Goal: Check status: Check status

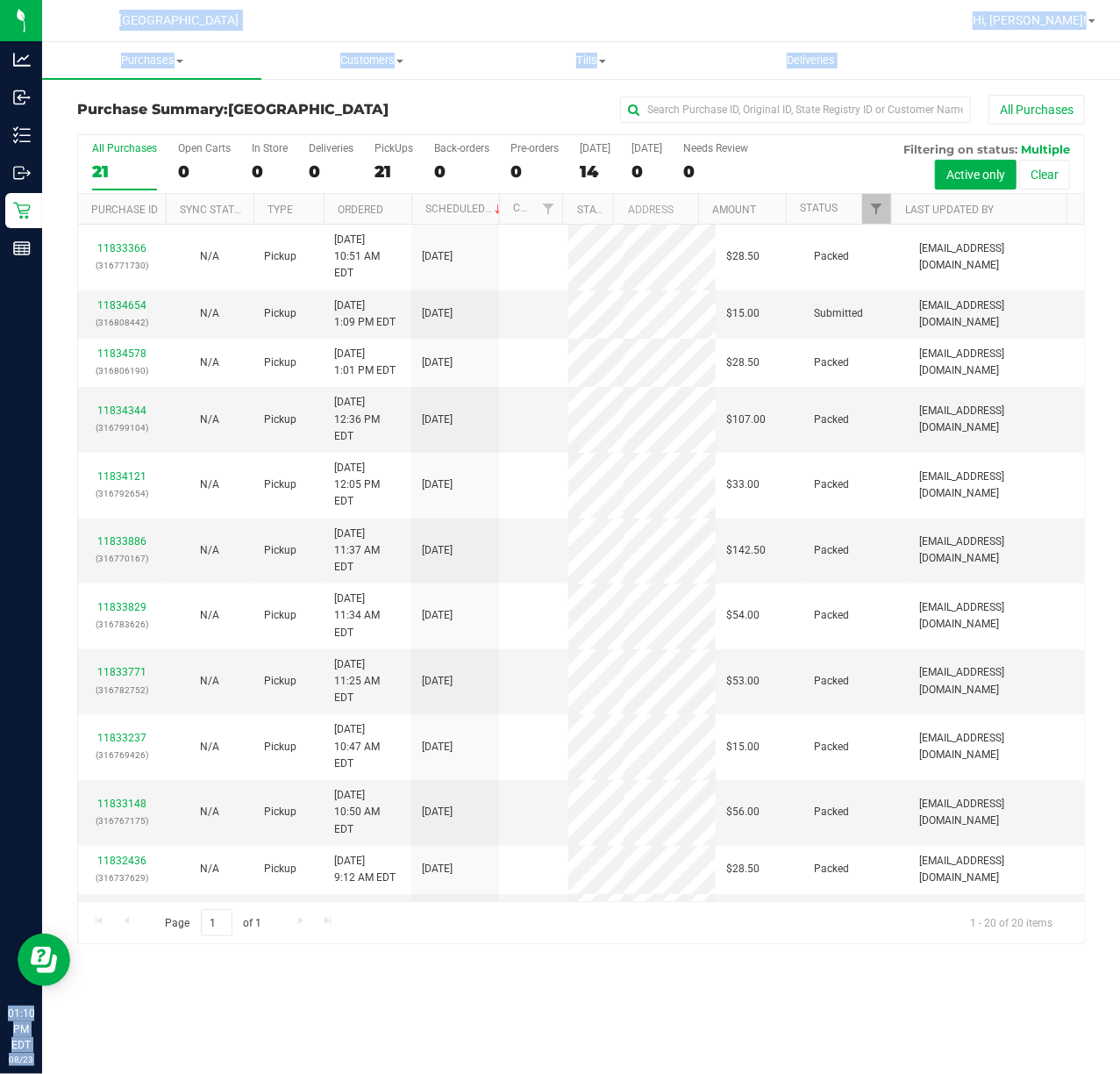
click at [931, 73] on ul "Purchases Summary of purchases Fulfillment All purchases Customers All customer…" at bounding box center [602, 61] width 1120 height 38
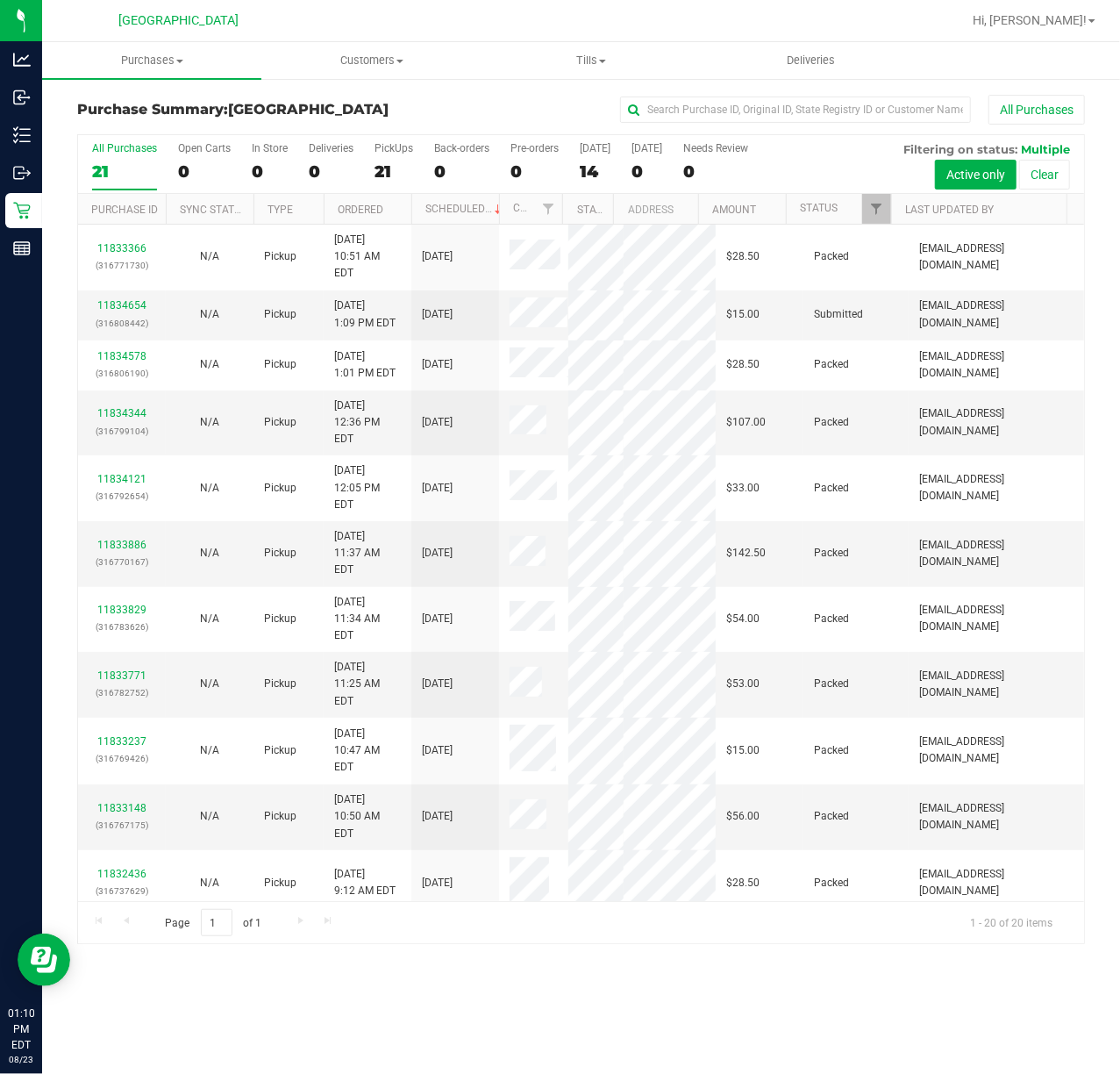
click at [860, 212] on th "Status" at bounding box center [839, 209] width 106 height 30
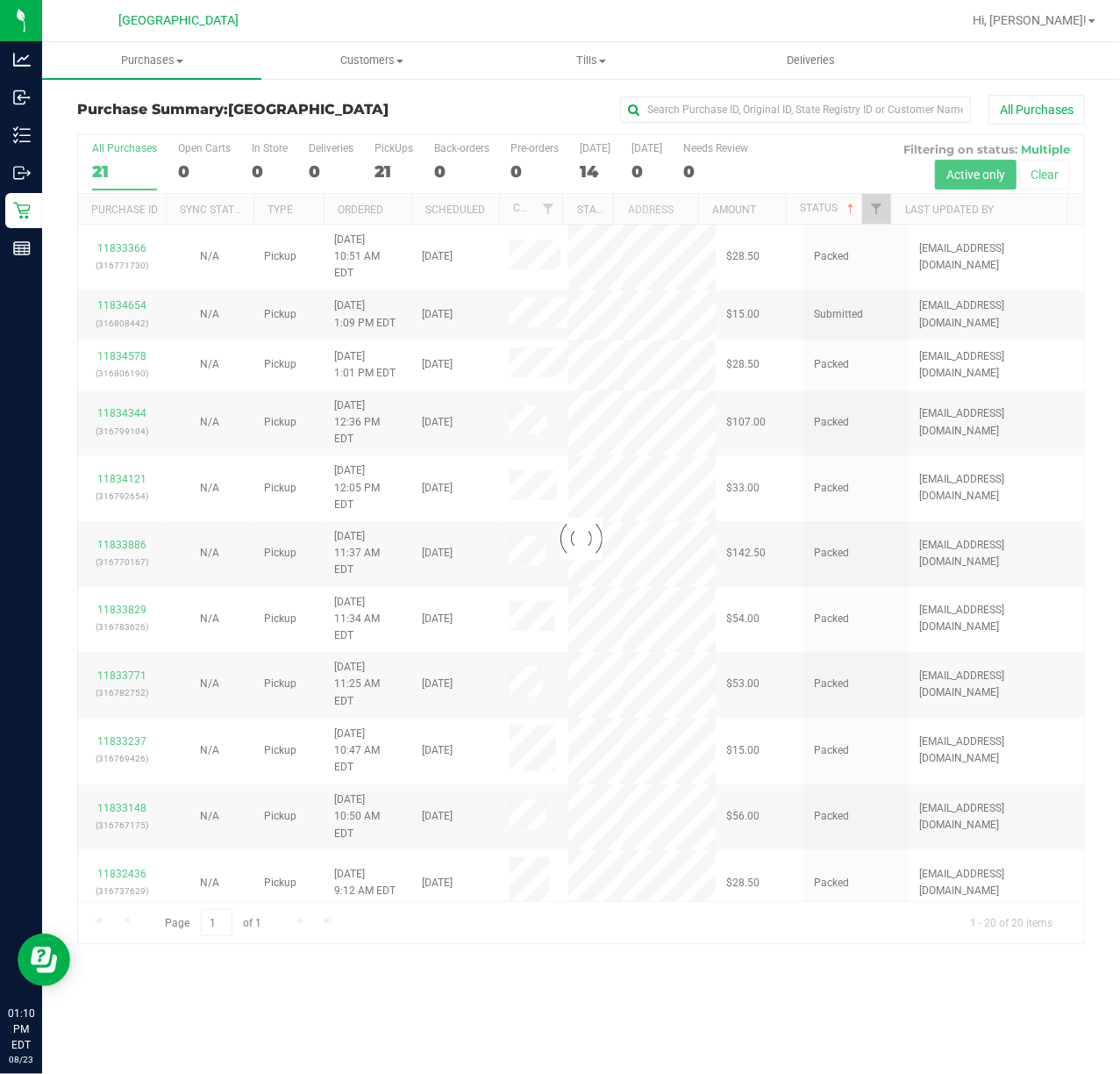
click at [875, 212] on div at bounding box center [581, 539] width 1006 height 808
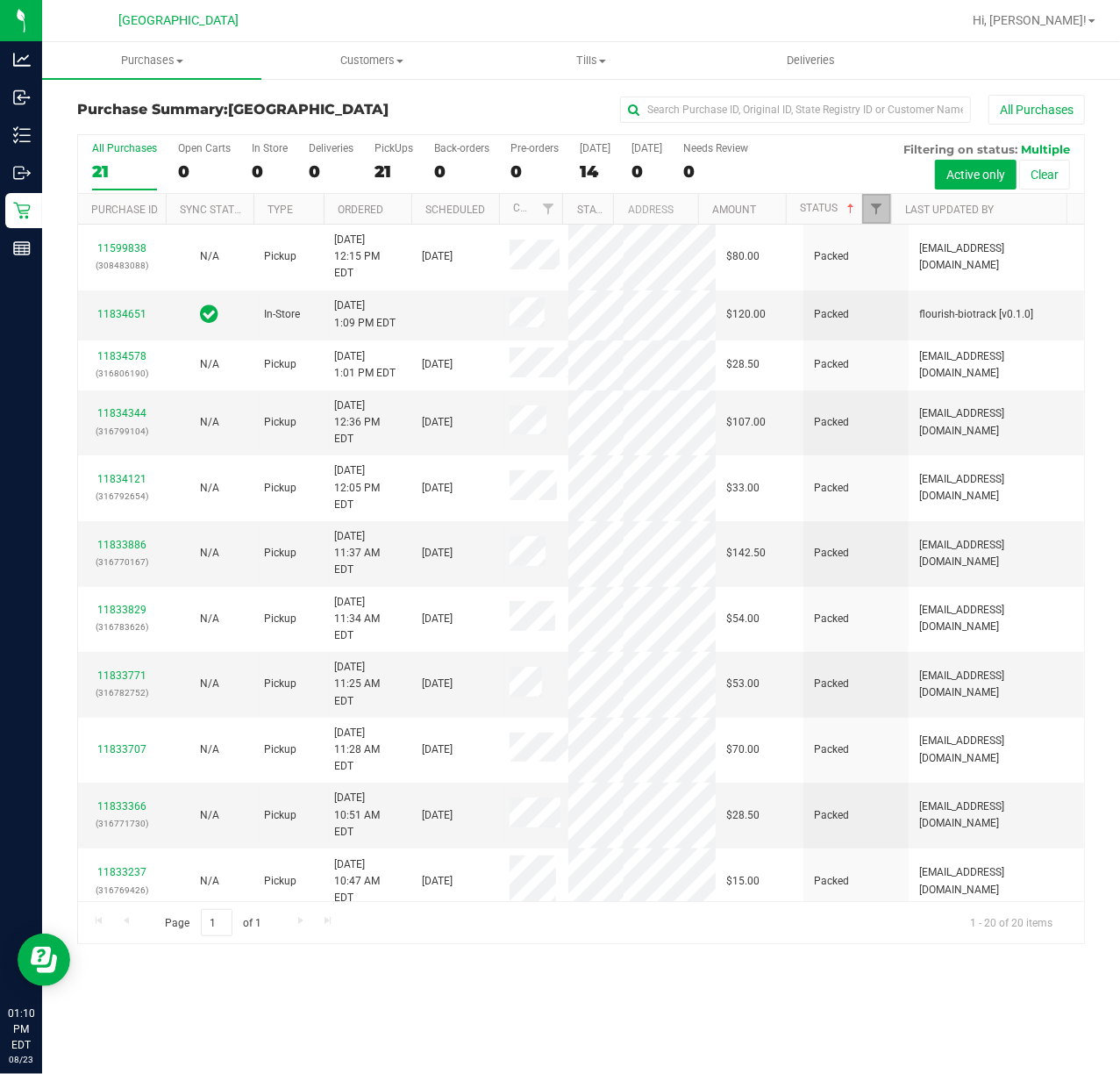
click at [875, 212] on span "Filter" at bounding box center [876, 209] width 14 height 14
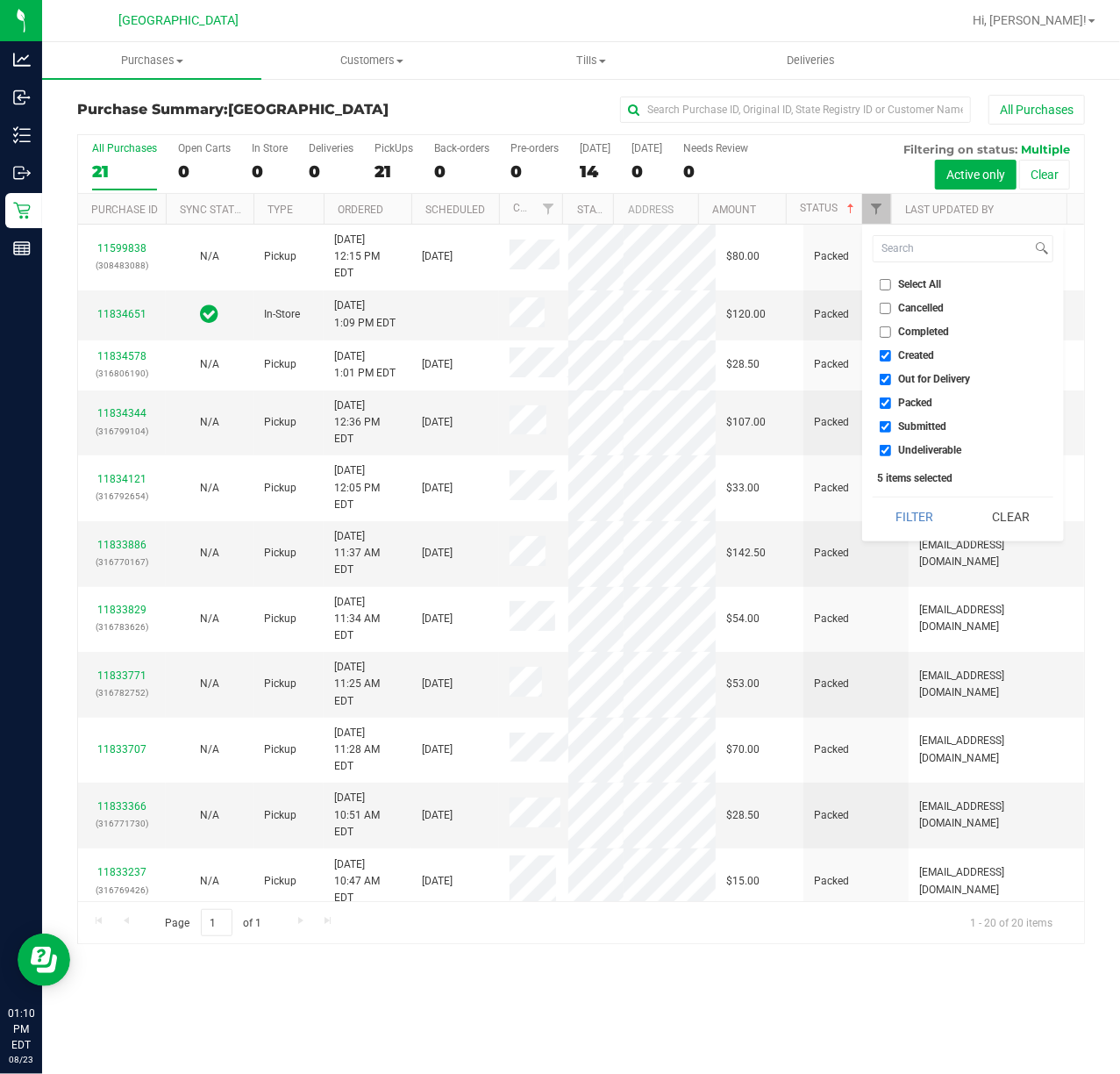
click at [910, 412] on li "Packed" at bounding box center [963, 403] width 181 height 19
click at [913, 397] on span "Packed" at bounding box center [916, 403] width 34 height 11
click at [892, 397] on input "Packed" at bounding box center [885, 403] width 12 height 12
checkbox input "false"
click at [918, 510] on button "Filter" at bounding box center [915, 516] width 84 height 38
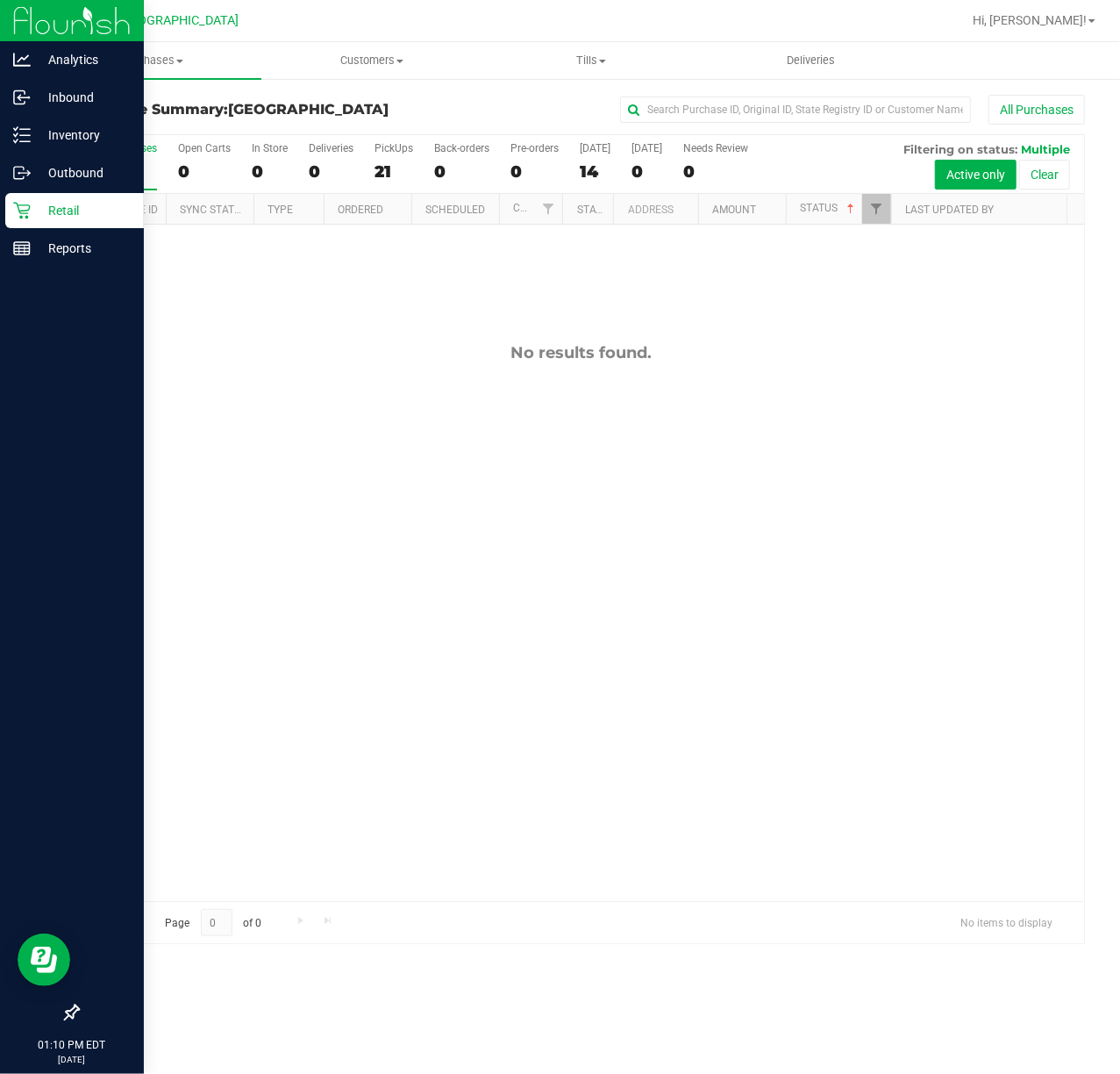
click at [7, 372] on div at bounding box center [72, 632] width 144 height 727
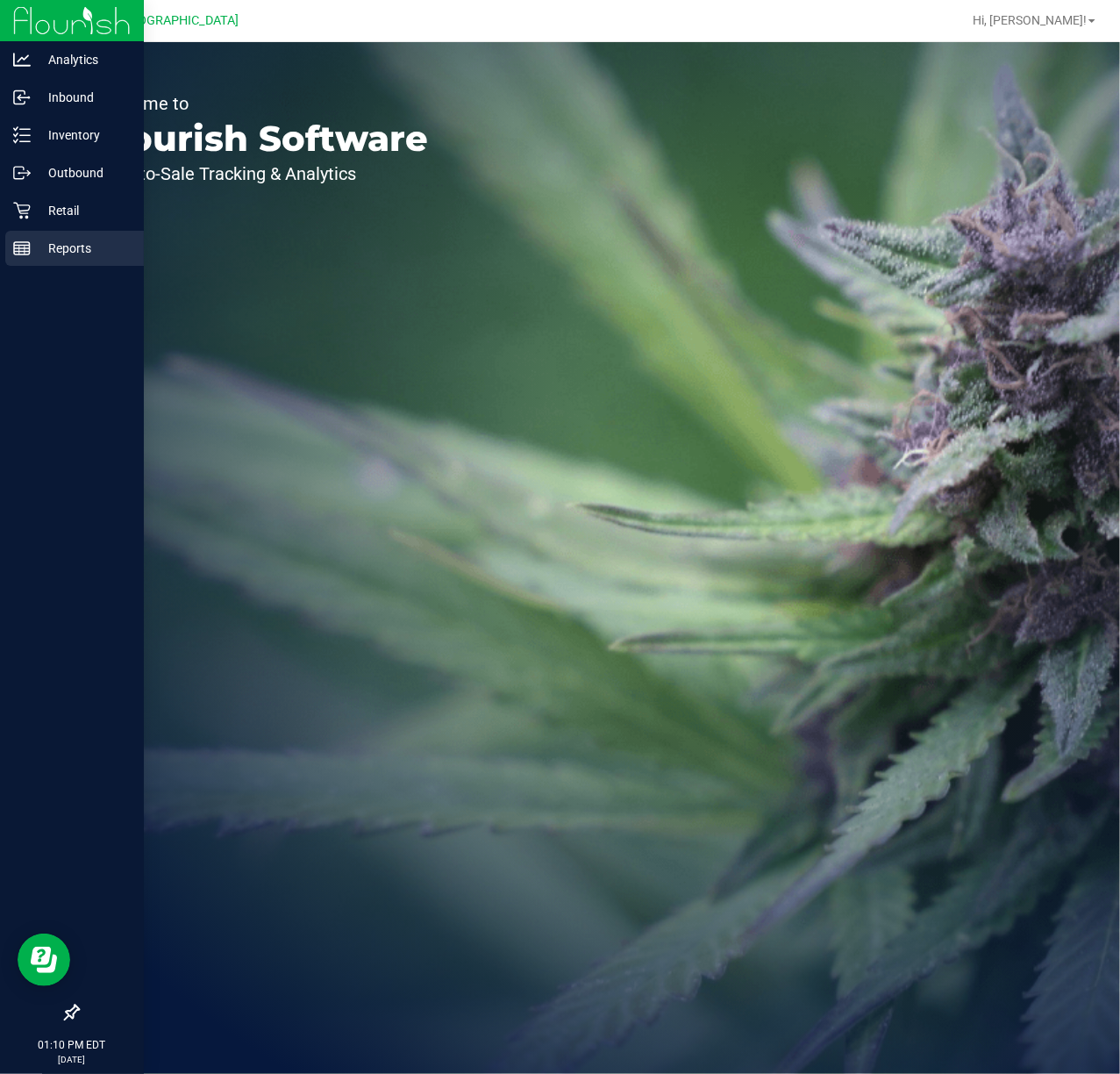
click at [77, 254] on p "Reports" at bounding box center [83, 249] width 106 height 21
